Goal: Task Accomplishment & Management: Use online tool/utility

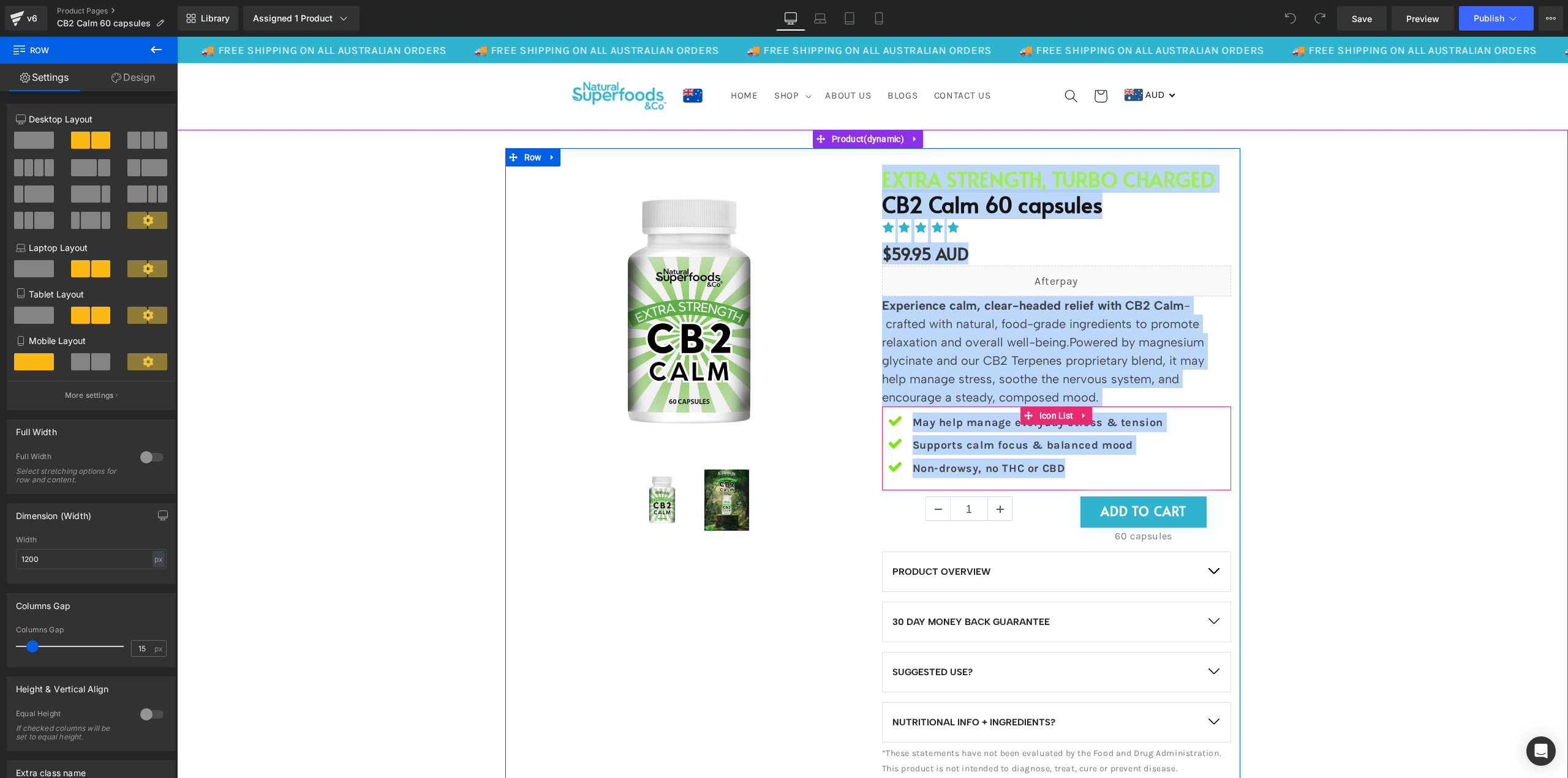
drag, startPoint x: 908, startPoint y: 180, endPoint x: 1166, endPoint y: 448, distance: 372.0
click at [1166, 448] on div "EXTRA STRENGTH, TURBO CHARGED Heading CB2 Calm 60 capsules (P) Title Icon Icon …" at bounding box center [1057, 473] width 367 height 613
click at [967, 179] on h1 "EXTRA STRENGTH, TURBO CHARGED" at bounding box center [1057, 179] width 349 height 25
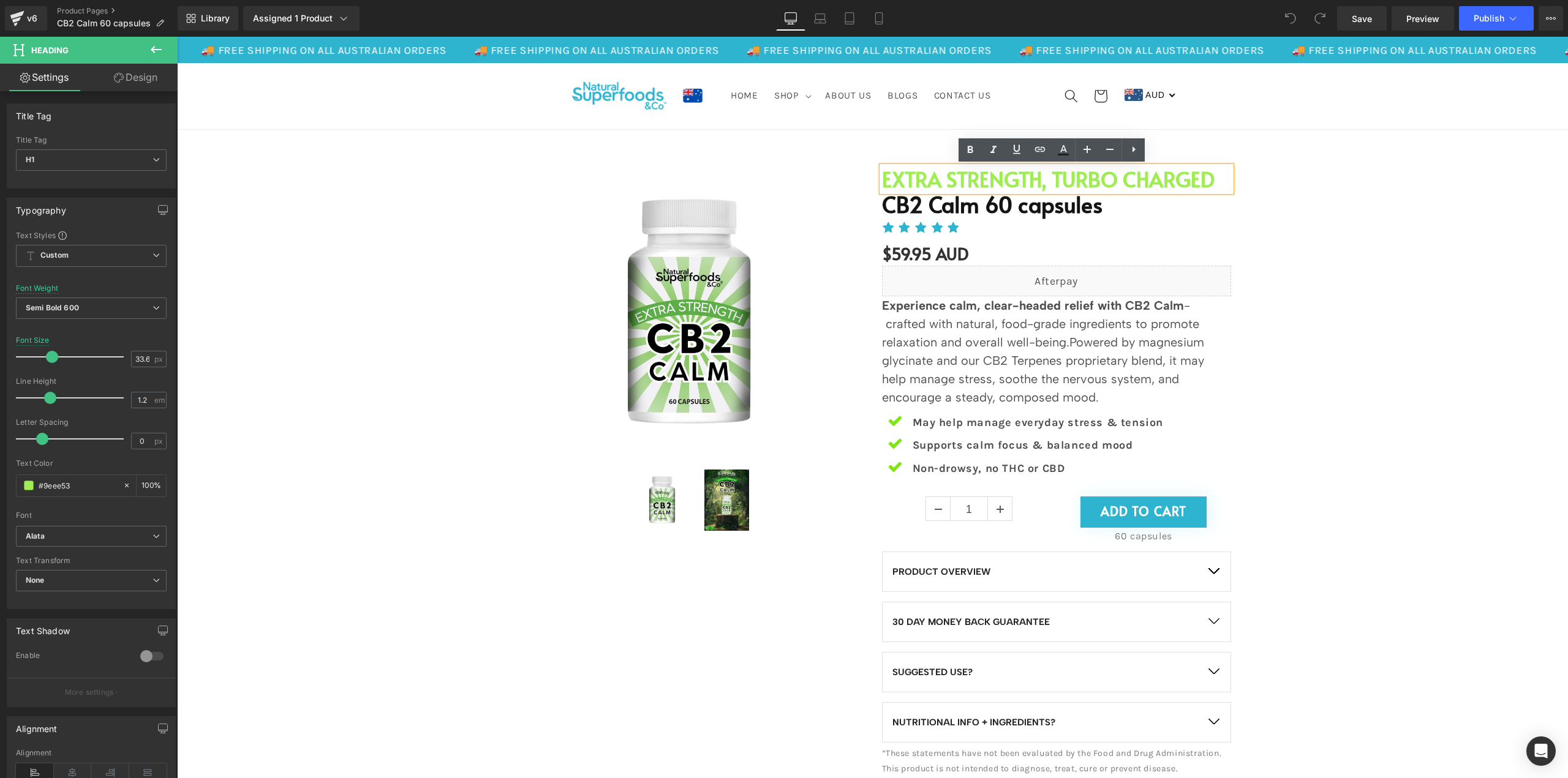
click at [1059, 175] on h1 "EXTRA STRENGTH, TURBO CHARGED" at bounding box center [1057, 179] width 349 height 25
click at [1211, 176] on h1 "EXTRA STRENGTH, TURBO CHARGED" at bounding box center [1057, 179] width 349 height 25
click at [923, 173] on h1 "EXTRA STRENGTH, TURBO CHARGED" at bounding box center [1057, 179] width 349 height 25
click at [888, 178] on h1 "EXTRA STRENGTH, TURBO CHARGED" at bounding box center [1057, 179] width 349 height 25
click at [882, 184] on h1 "EXTRA STRENGTH, TURBO CHARGED" at bounding box center [1057, 179] width 349 height 25
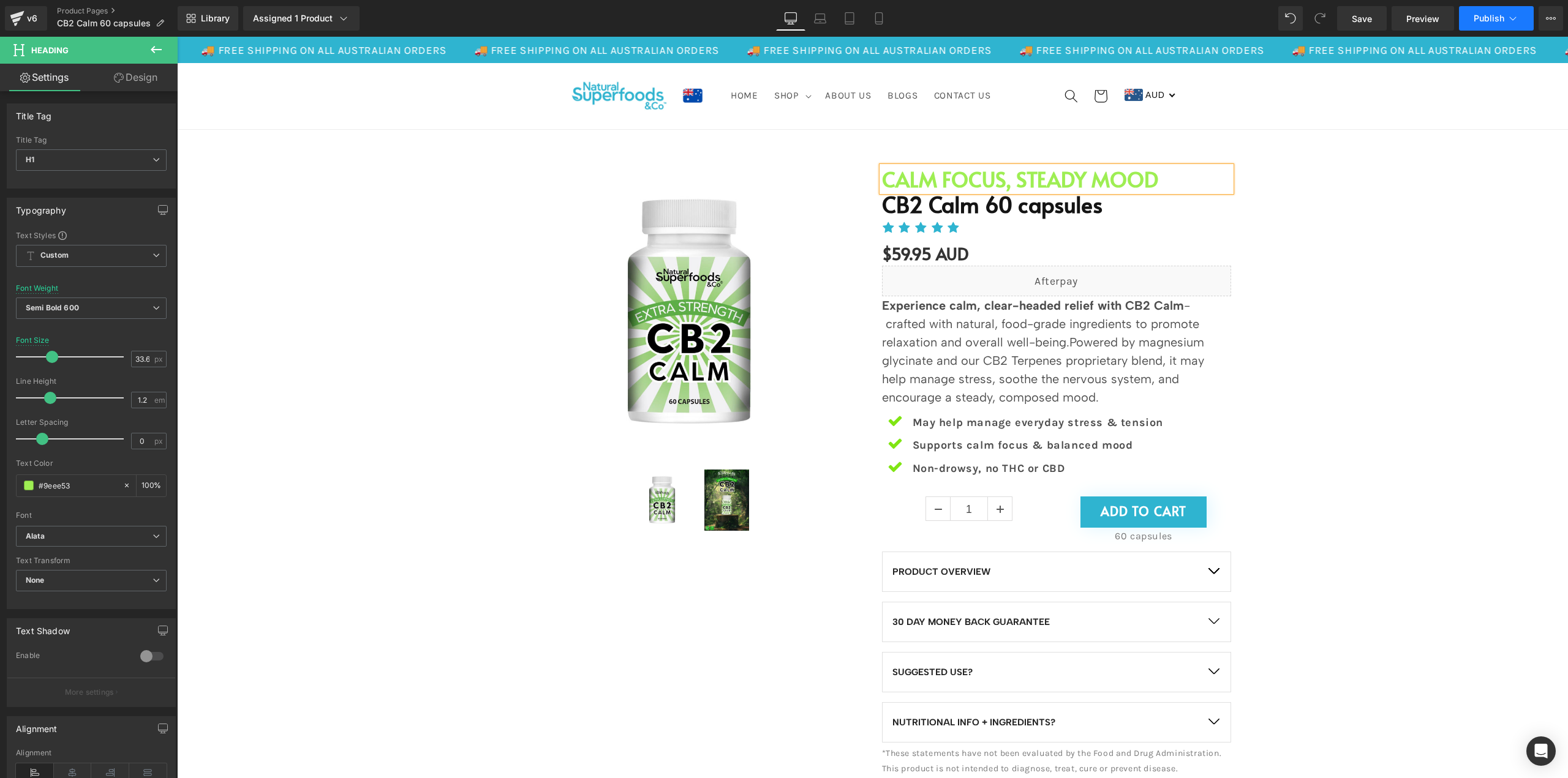
click at [1493, 19] on span "Publish" at bounding box center [1488, 18] width 30 height 10
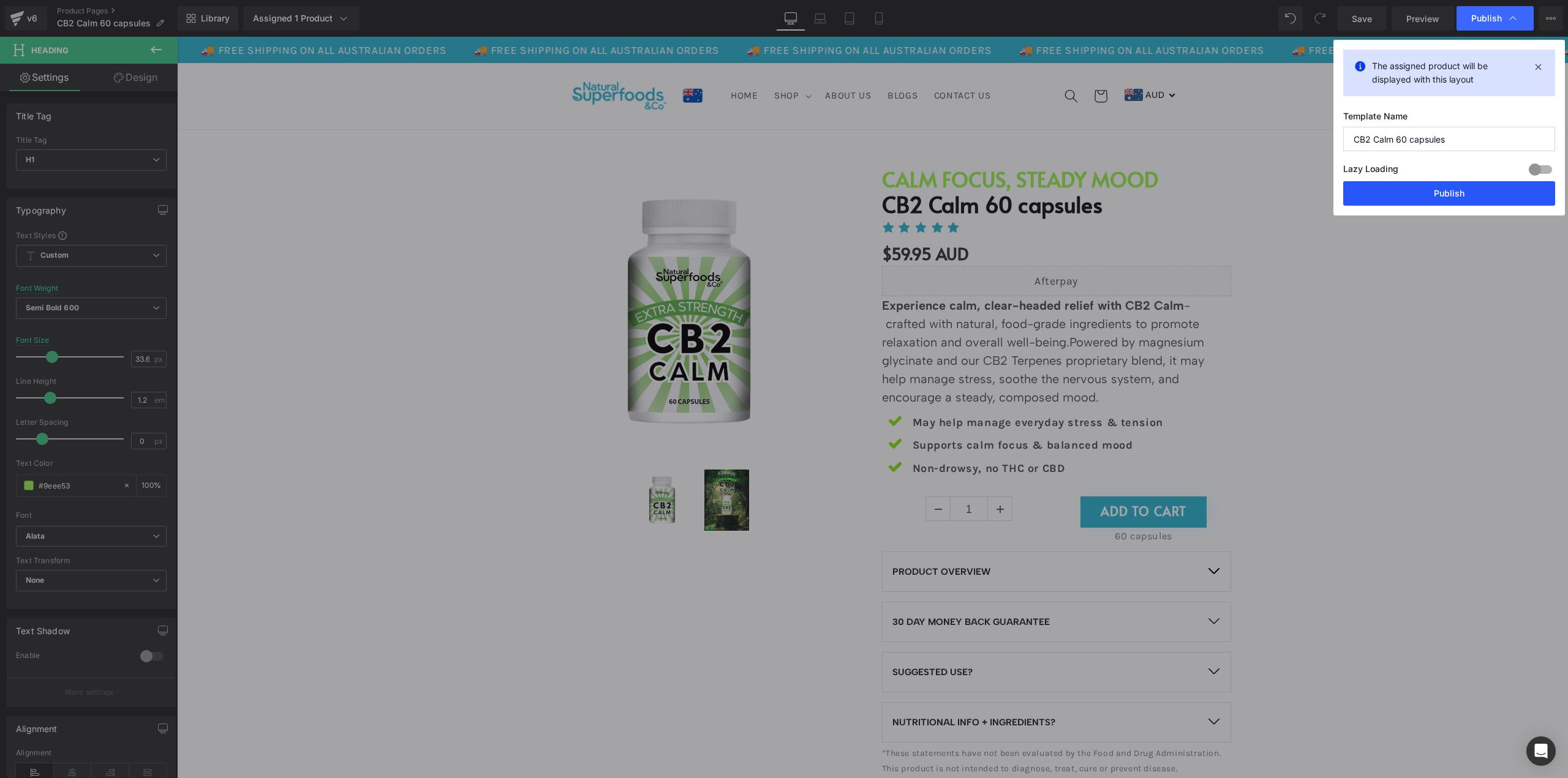
click at [1465, 198] on button "Publish" at bounding box center [1449, 193] width 212 height 25
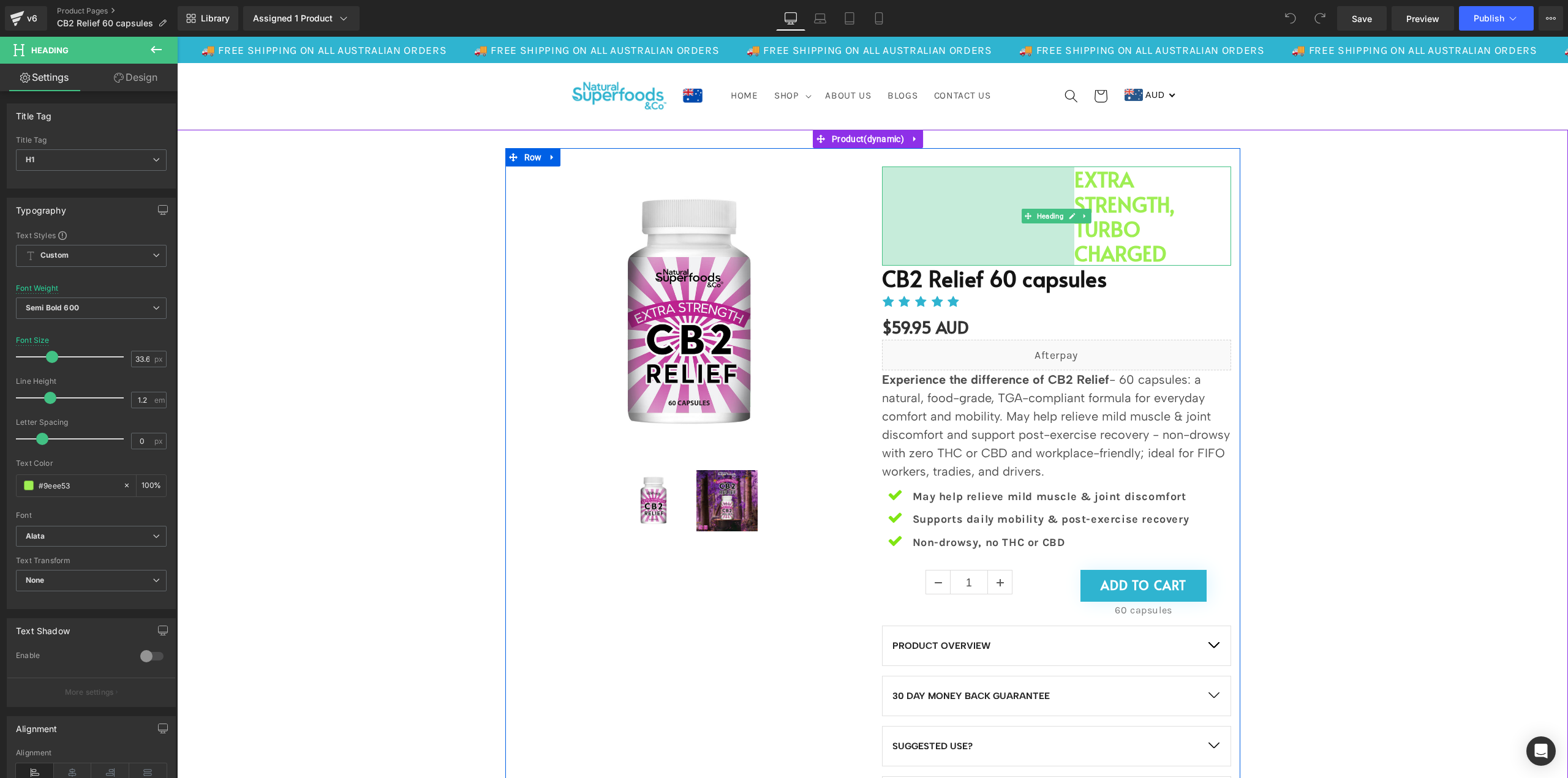
drag, startPoint x: 878, startPoint y: 174, endPoint x: 1071, endPoint y: 302, distance: 231.6
click at [1071, 302] on div "EXTRA STRENGTH, TURBO CHARGED Heading 314px CB2 Relief 60 capsules (P) Title Ic…" at bounding box center [1057, 510] width 367 height 687
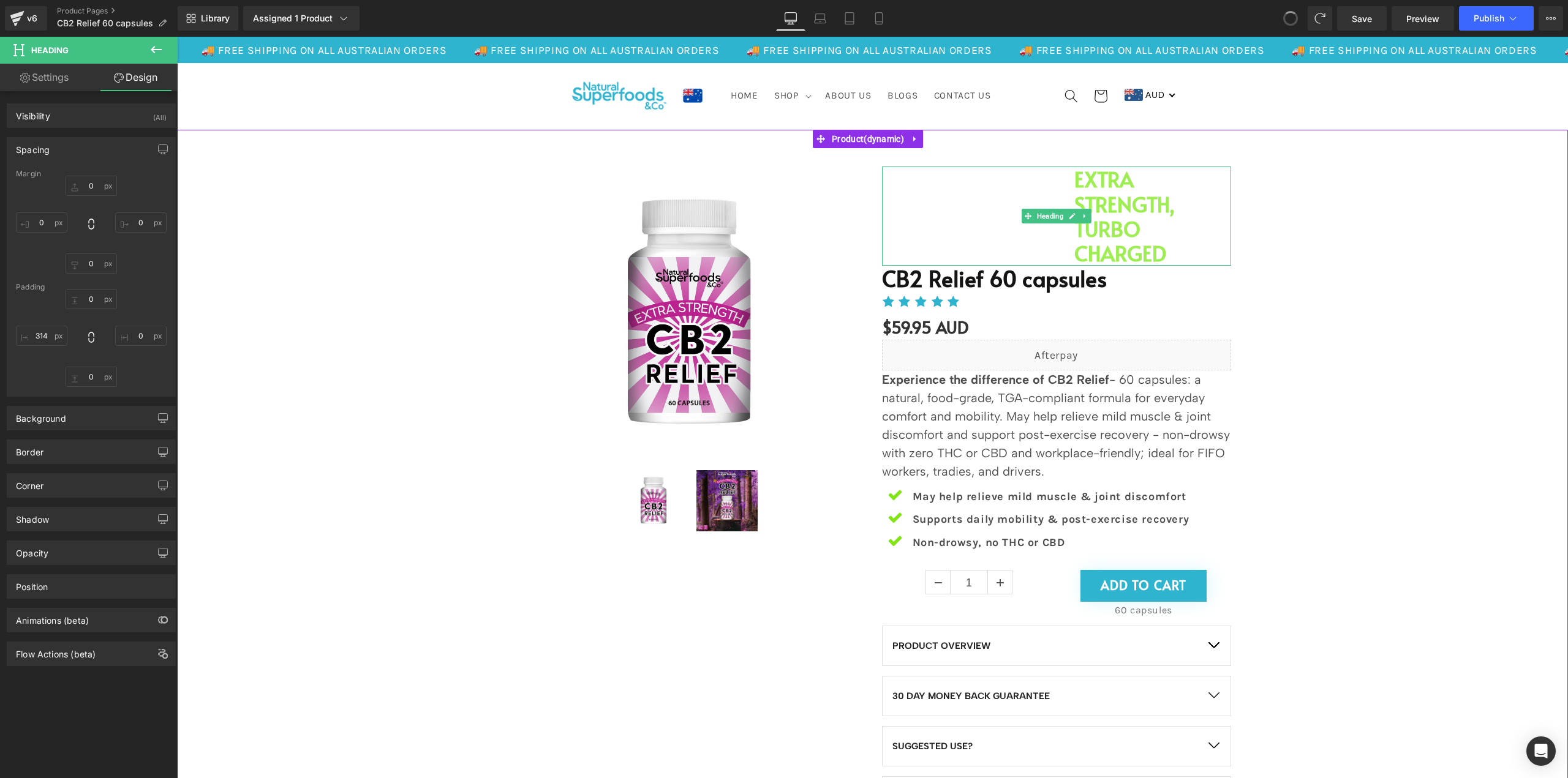
type input "0"
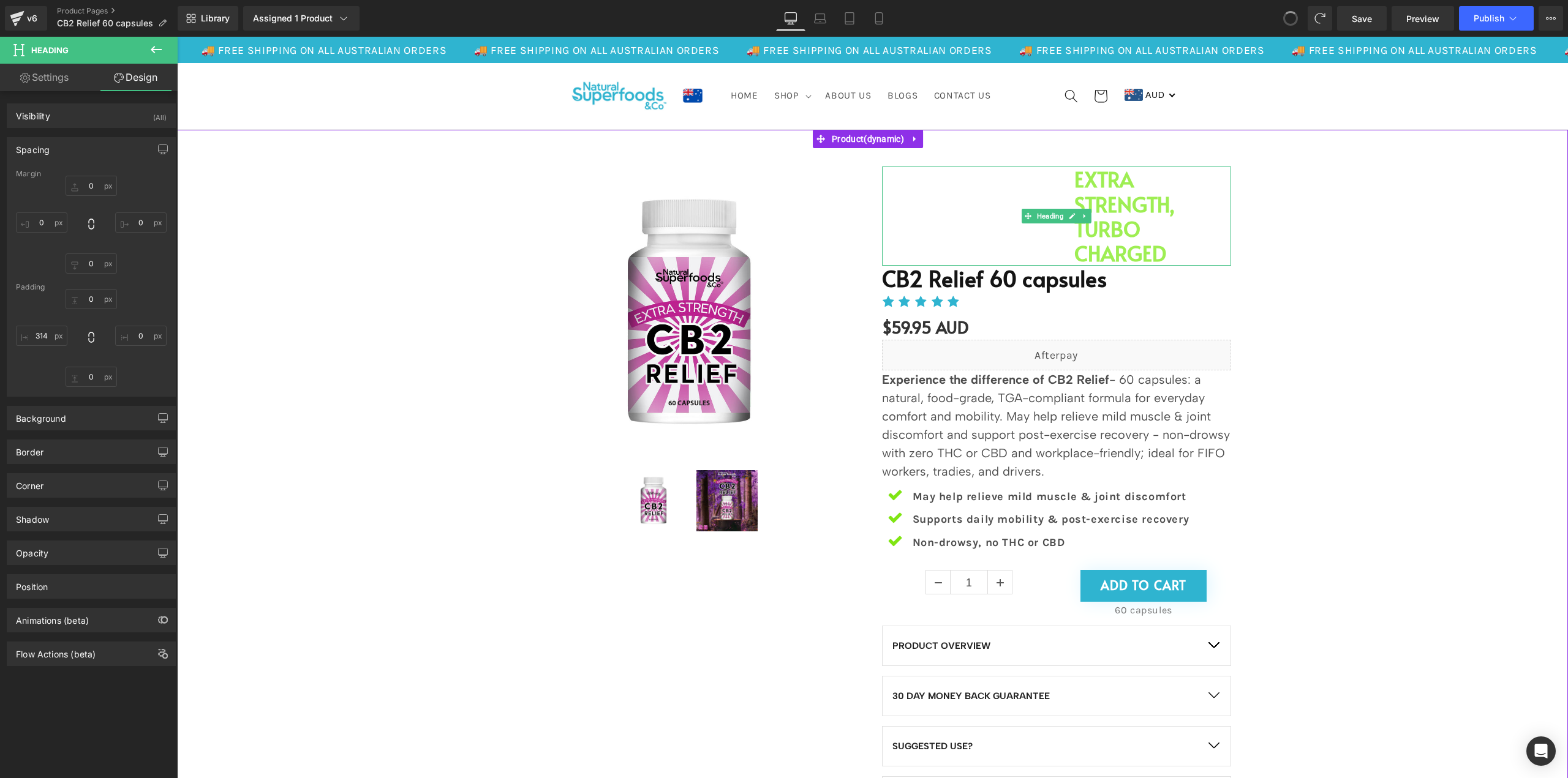
type input "0"
type input "314"
click at [1336, 215] on div "Sale Off (P) Image (P) Image List" at bounding box center [872, 504] width 1379 height 711
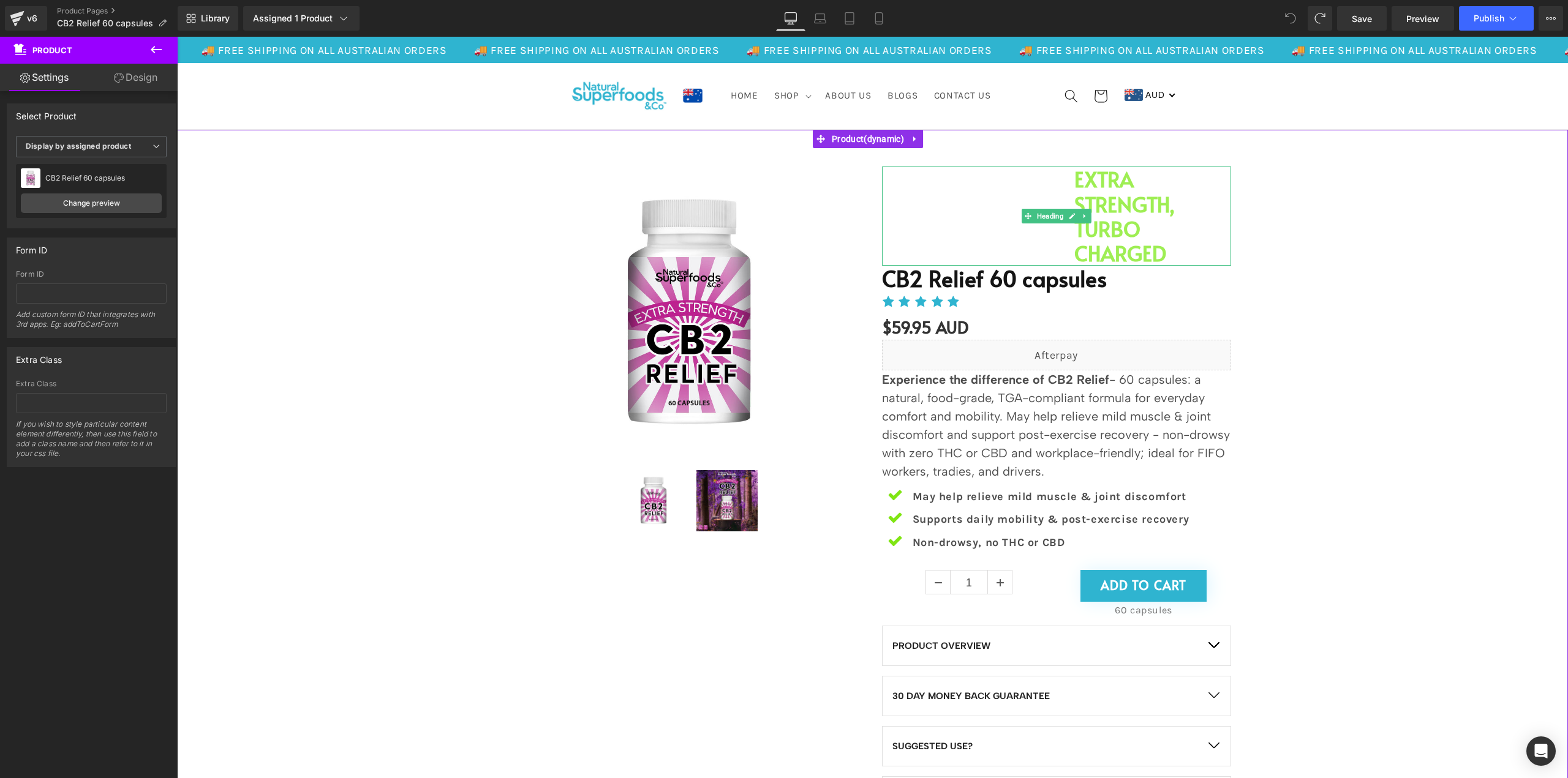
click at [1332, 210] on div "Sale Off (P) Image (P) Image List" at bounding box center [872, 504] width 1379 height 711
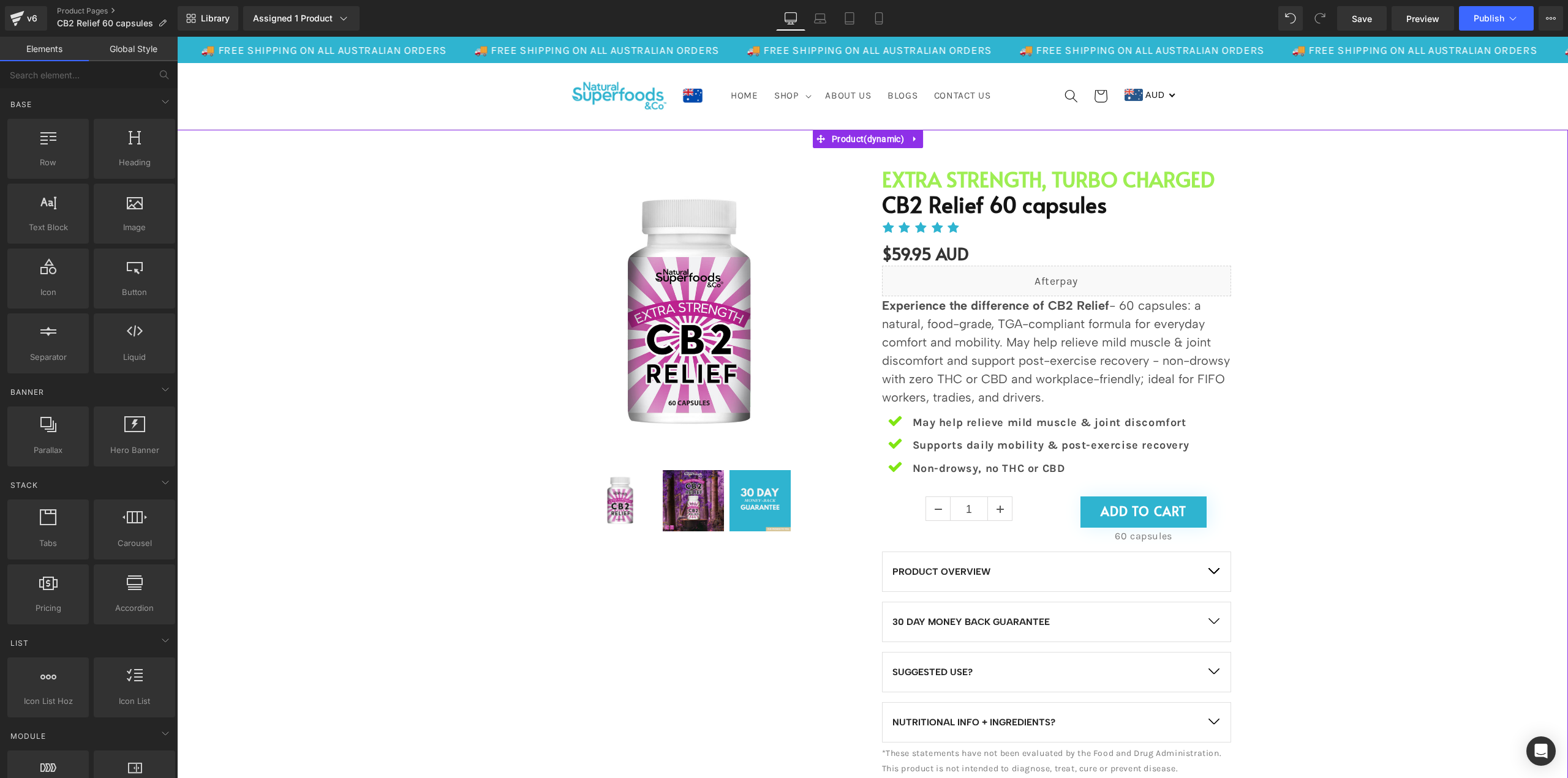
click at [849, 137] on span "Product" at bounding box center [867, 139] width 78 height 18
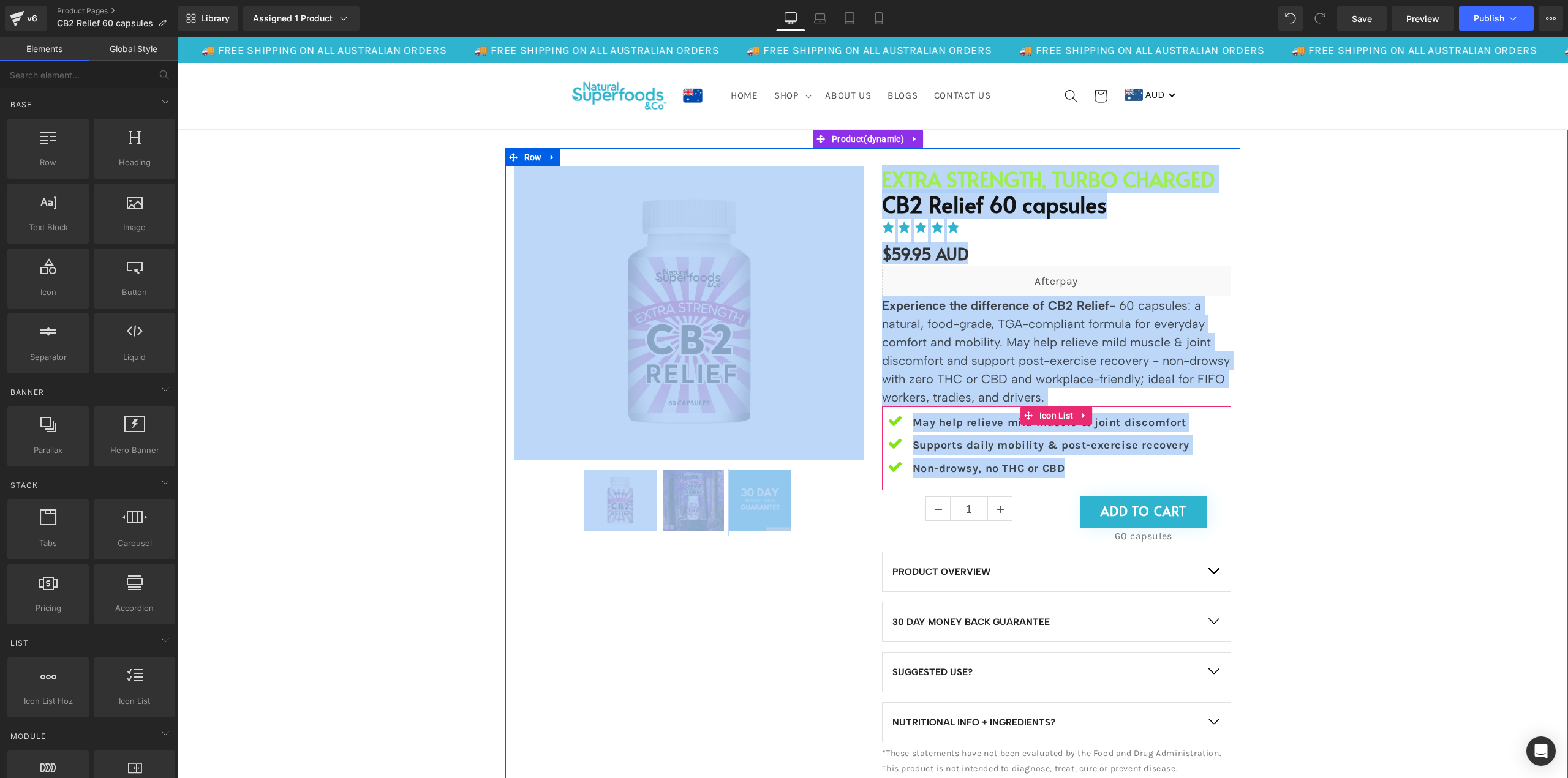
drag, startPoint x: 864, startPoint y: 118, endPoint x: 1186, endPoint y: 486, distance: 489.0
copy body "Search Cart Australian Dollar US Dollar Euro British Pound Sterling Canadian Do…"
click at [1365, 298] on div "Sale Off (P) Image" at bounding box center [872, 467] width 1379 height 637
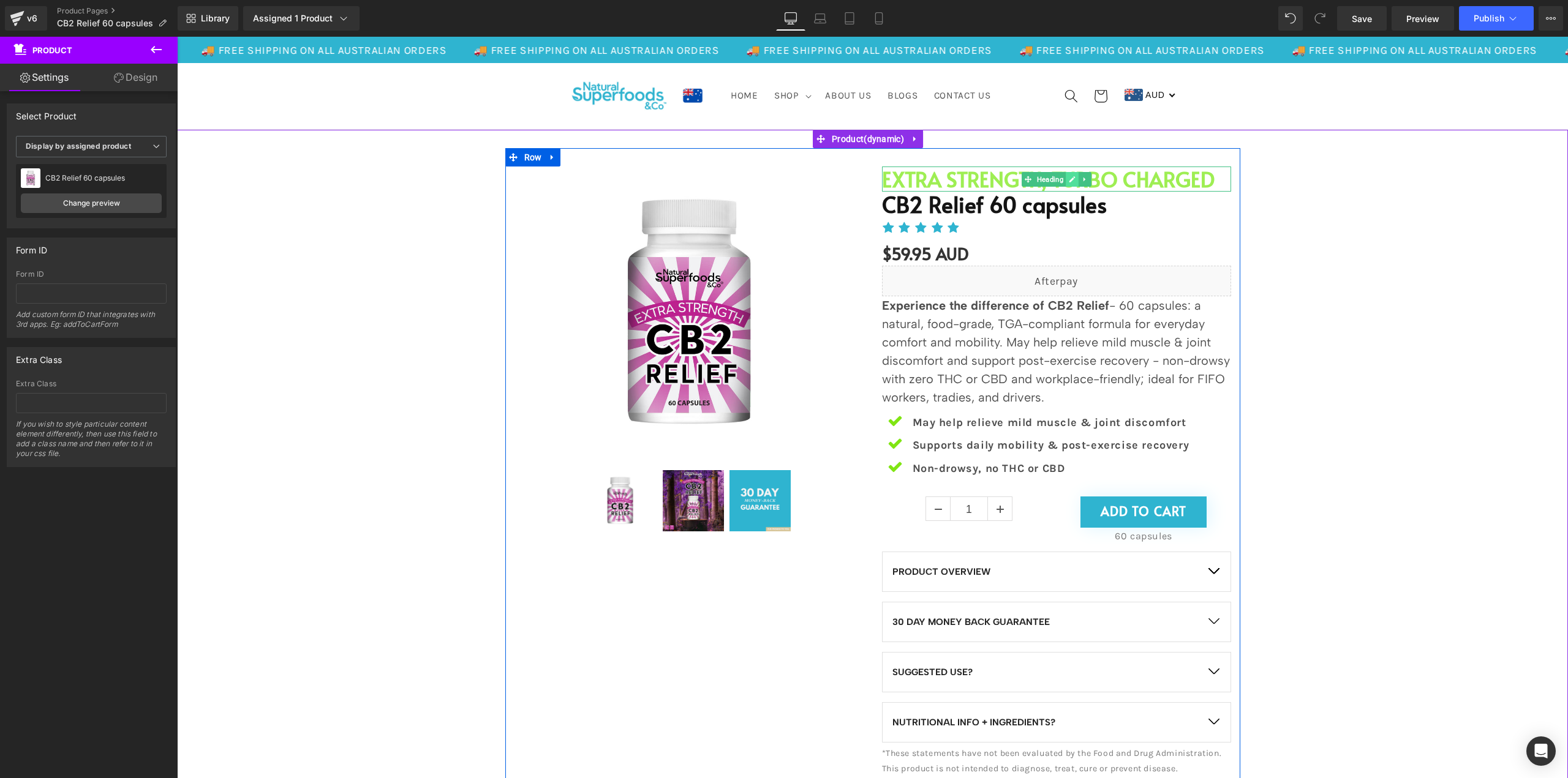
click at [1069, 177] on icon at bounding box center [1072, 179] width 7 height 7
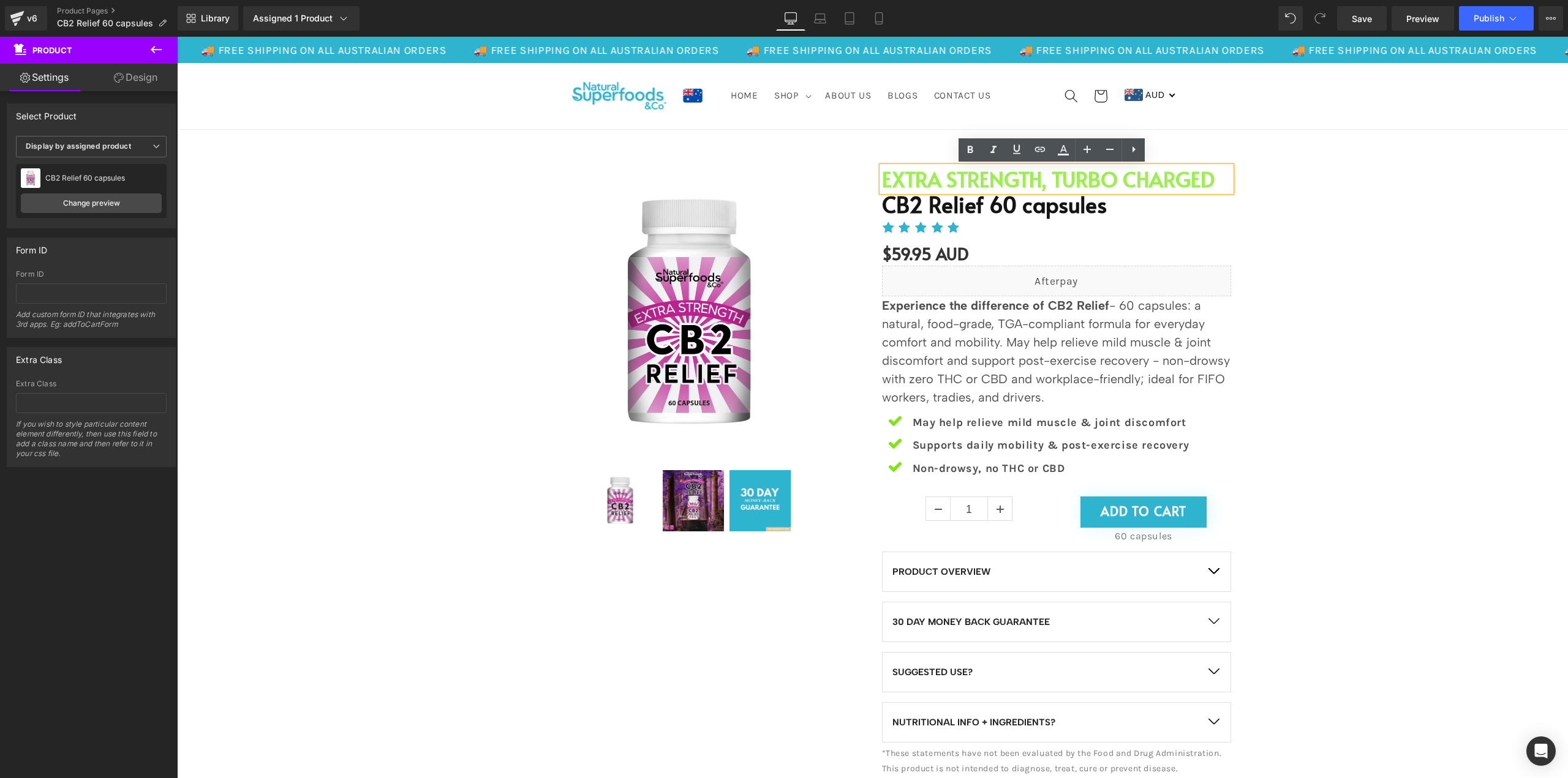
click at [1098, 182] on h1 "EXTRA STRENGTH, TURBO CHARGED" at bounding box center [1057, 179] width 349 height 25
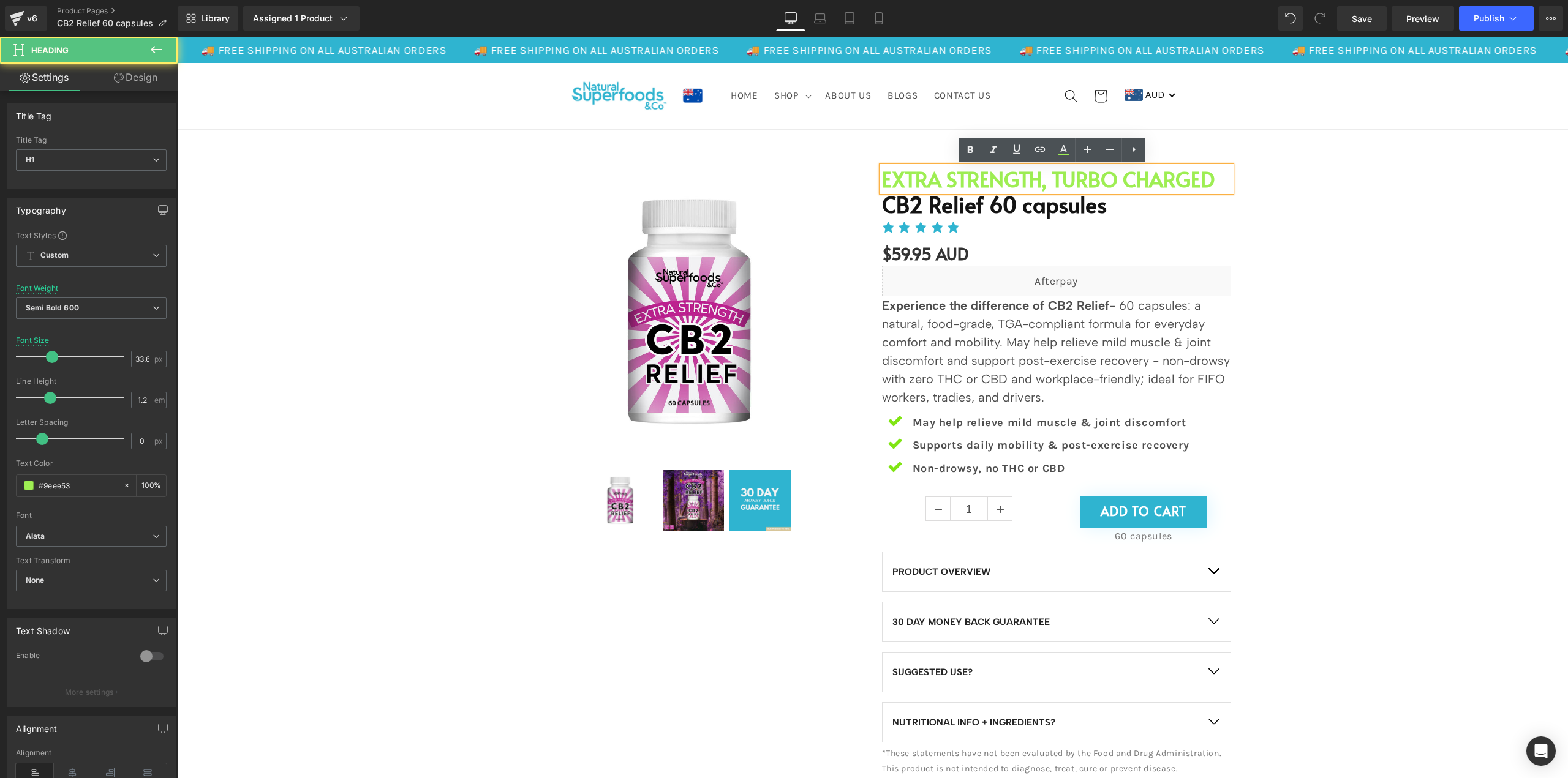
click at [1098, 182] on h1 "EXTRA STRENGTH, TURBO CHARGED" at bounding box center [1057, 179] width 349 height 25
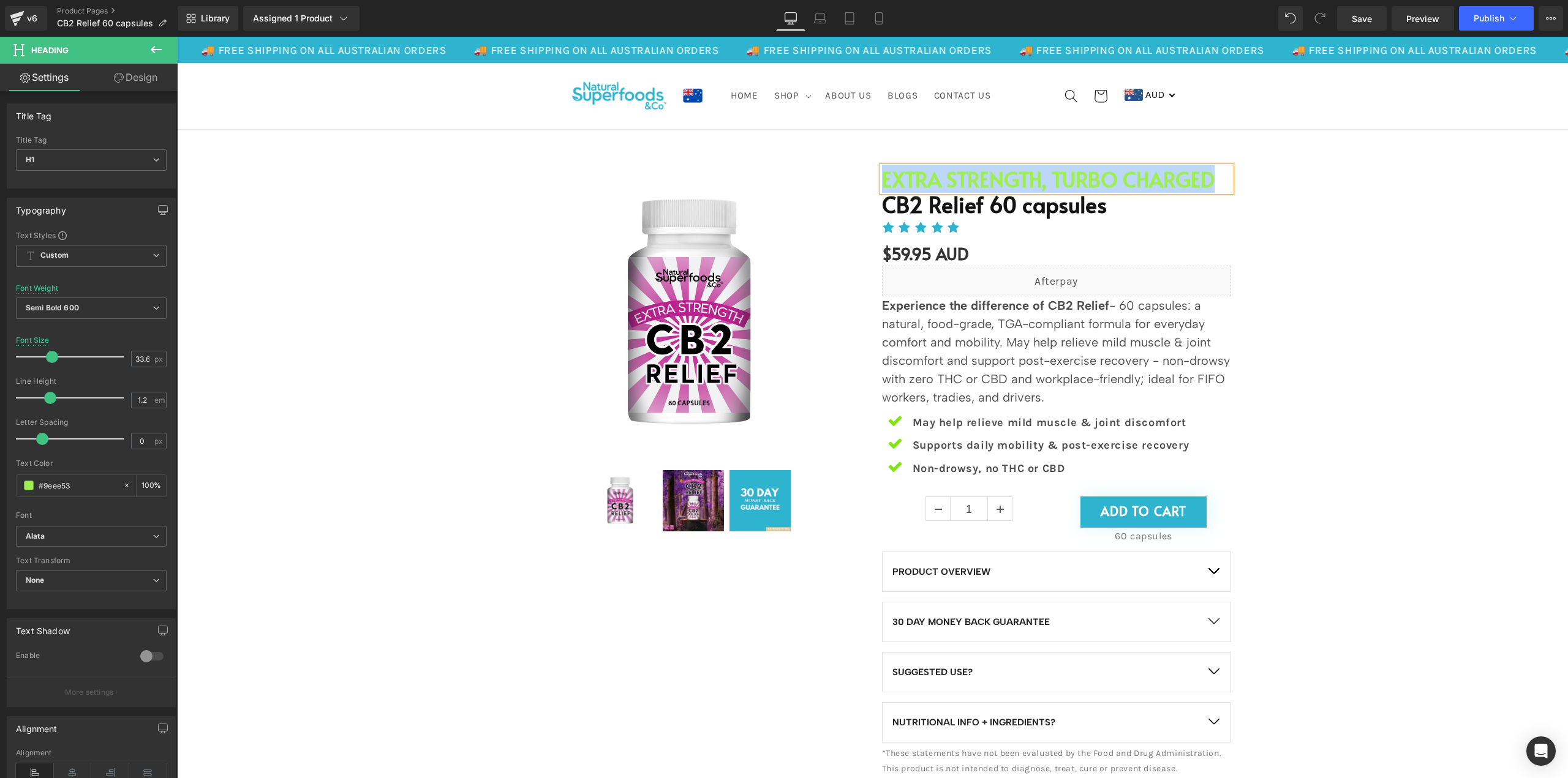
paste div
click at [1361, 231] on div "Sale Off (P) Image" at bounding box center [872, 467] width 1379 height 637
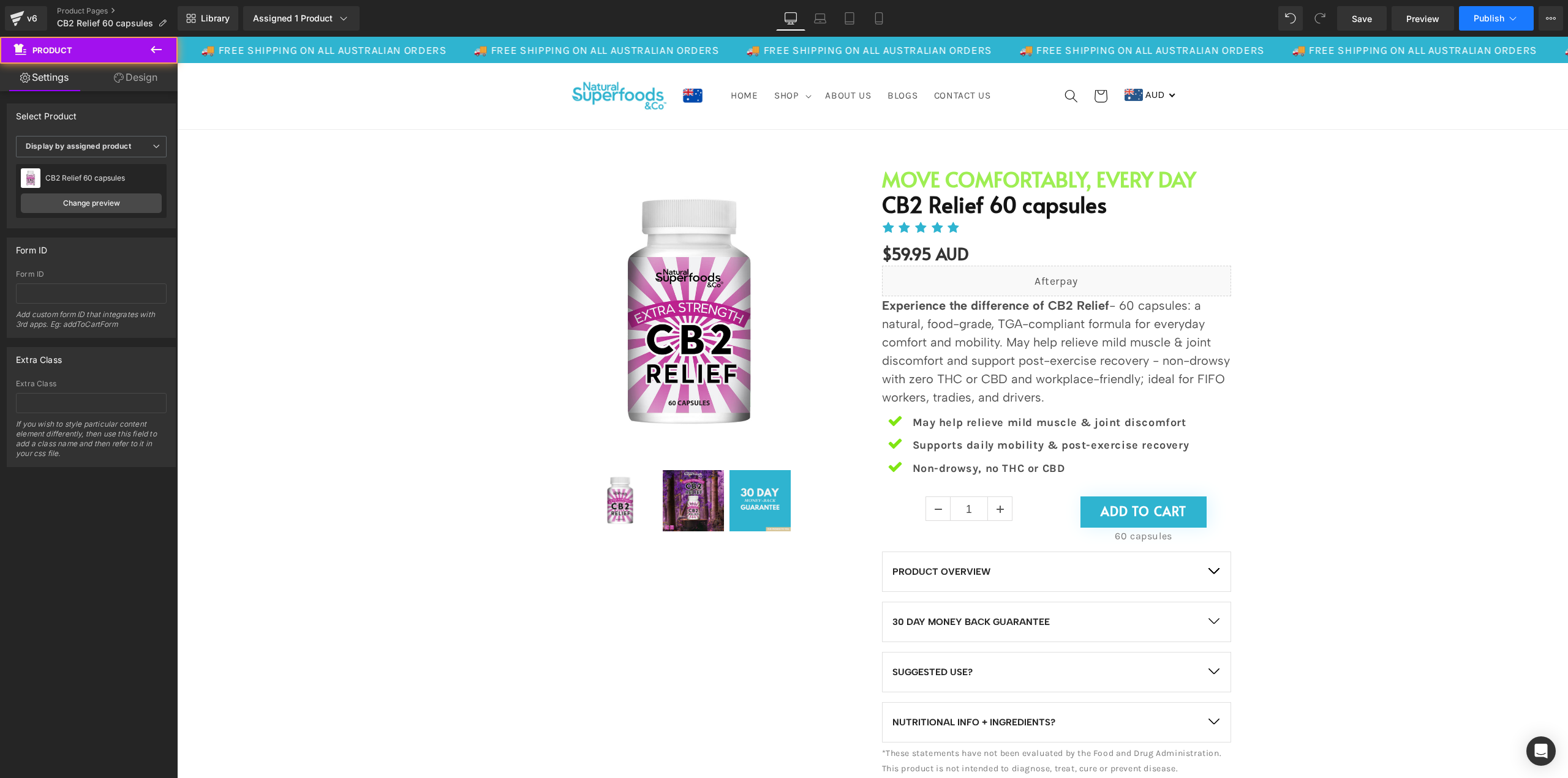
click at [1486, 12] on button "Publish" at bounding box center [1496, 18] width 75 height 25
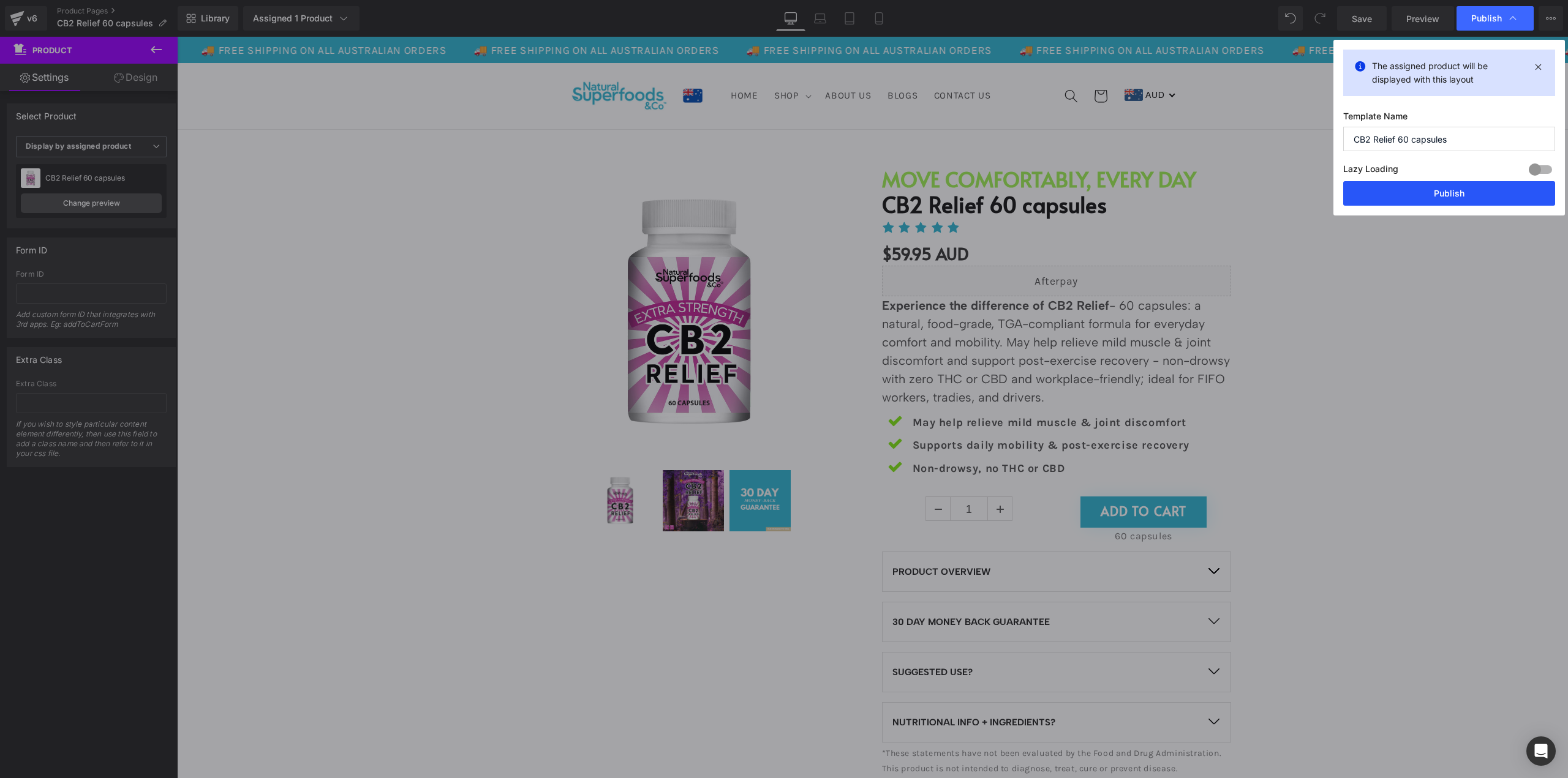
click at [1463, 193] on button "Publish" at bounding box center [1449, 193] width 212 height 25
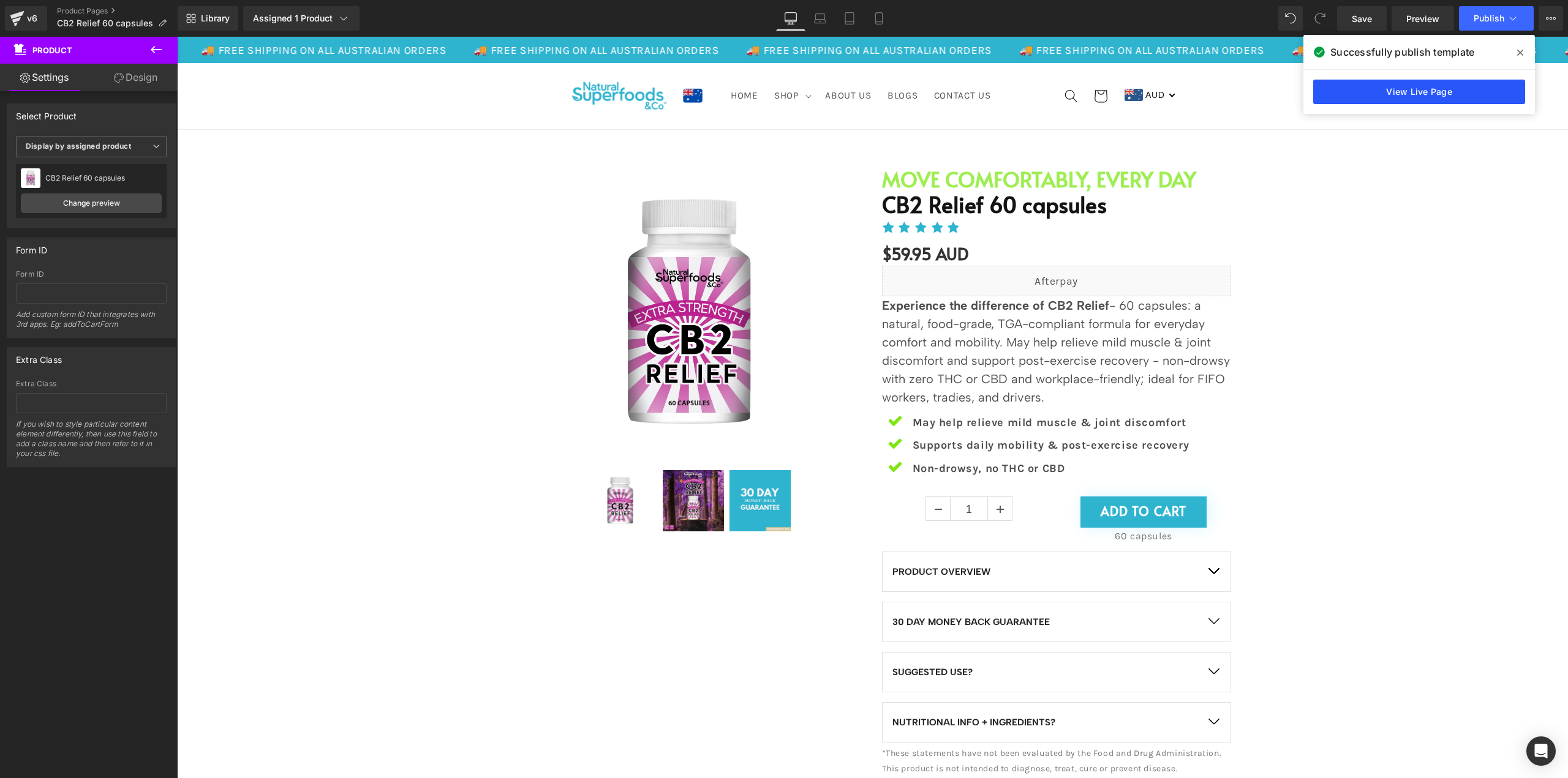
click at [1441, 98] on link "View Live Page" at bounding box center [1418, 92] width 212 height 25
